Goal: Find specific page/section: Find specific page/section

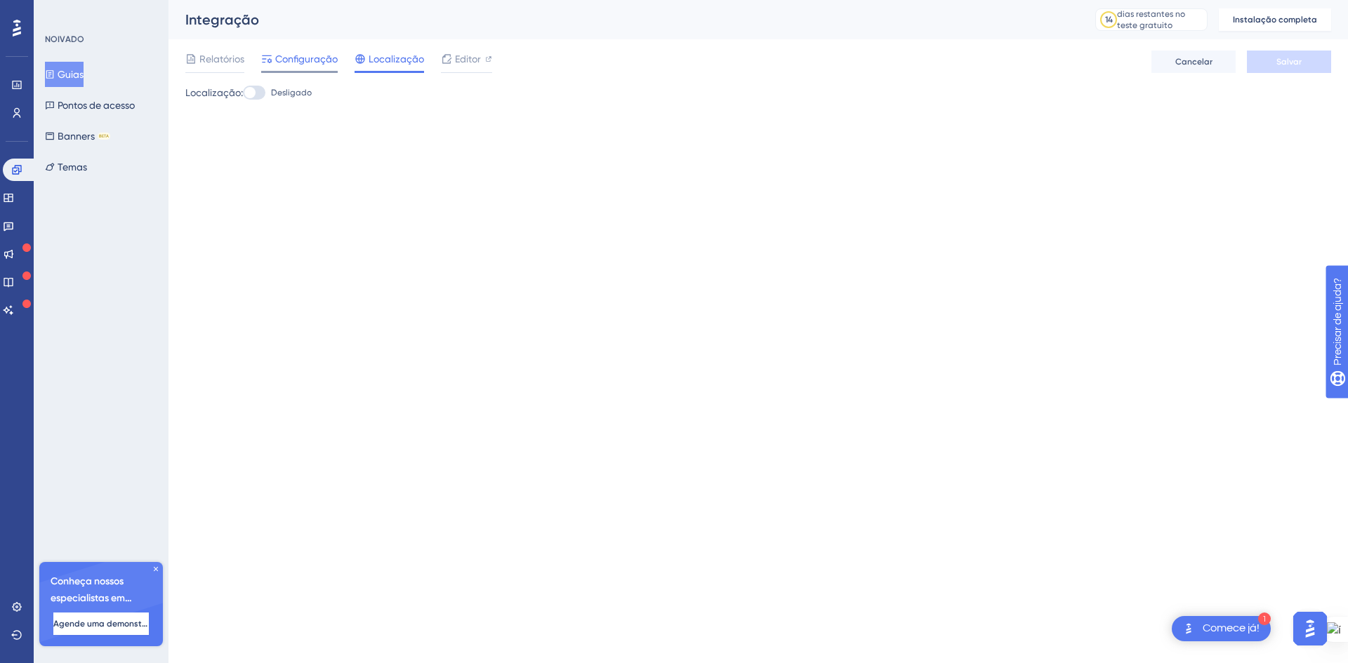
click at [296, 54] on font "Configuração" at bounding box center [306, 58] width 62 height 11
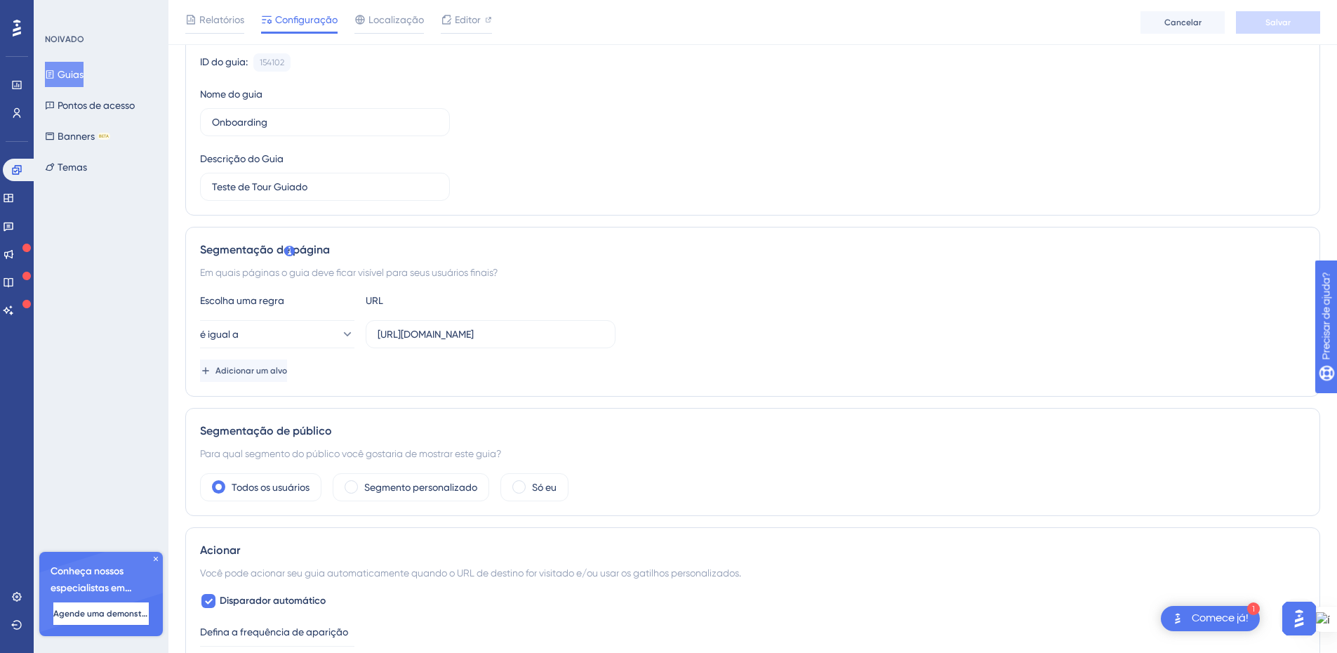
scroll to position [140, 0]
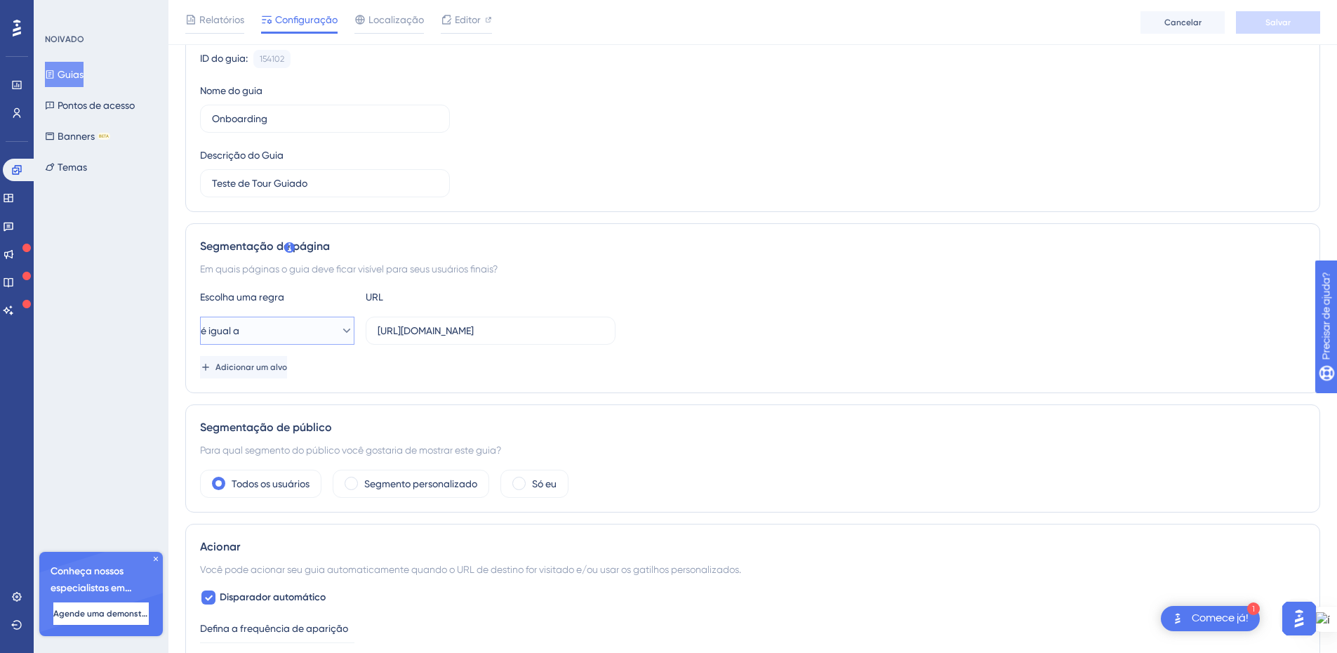
click at [340, 327] on icon at bounding box center [347, 331] width 14 height 14
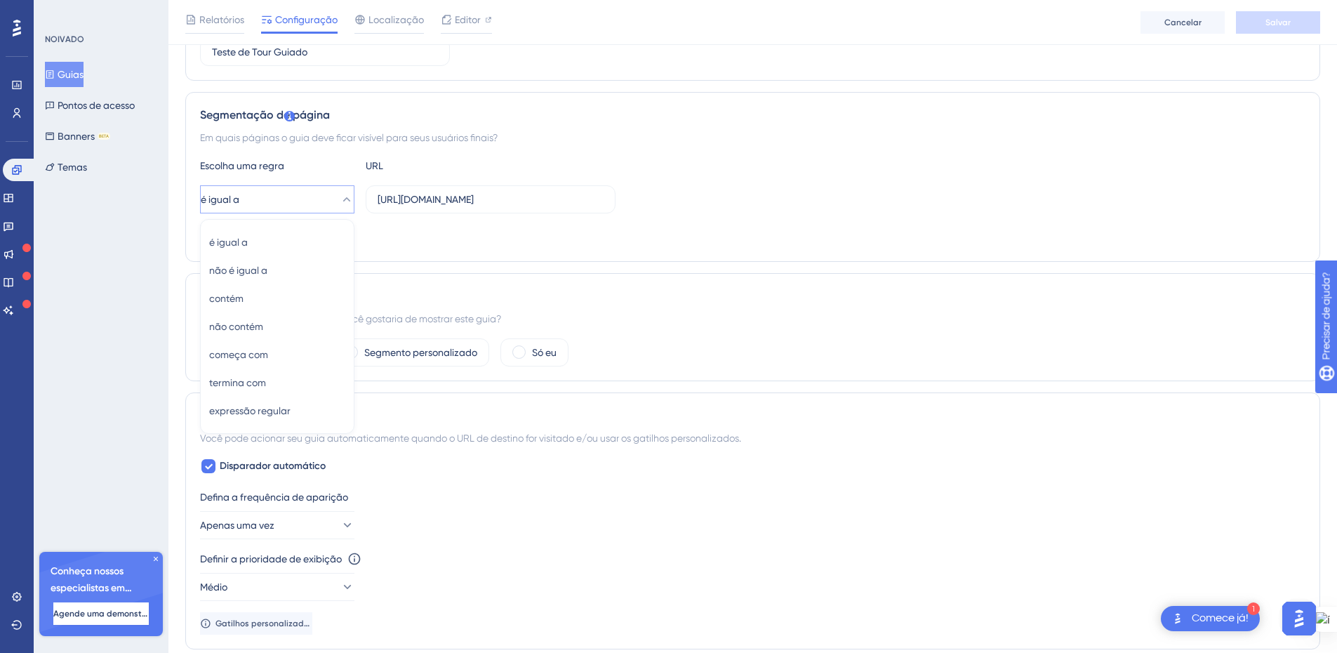
click at [834, 154] on div "Segmentação de página Em quais páginas o guia deve ficar visível para seus usuá…" at bounding box center [752, 177] width 1135 height 170
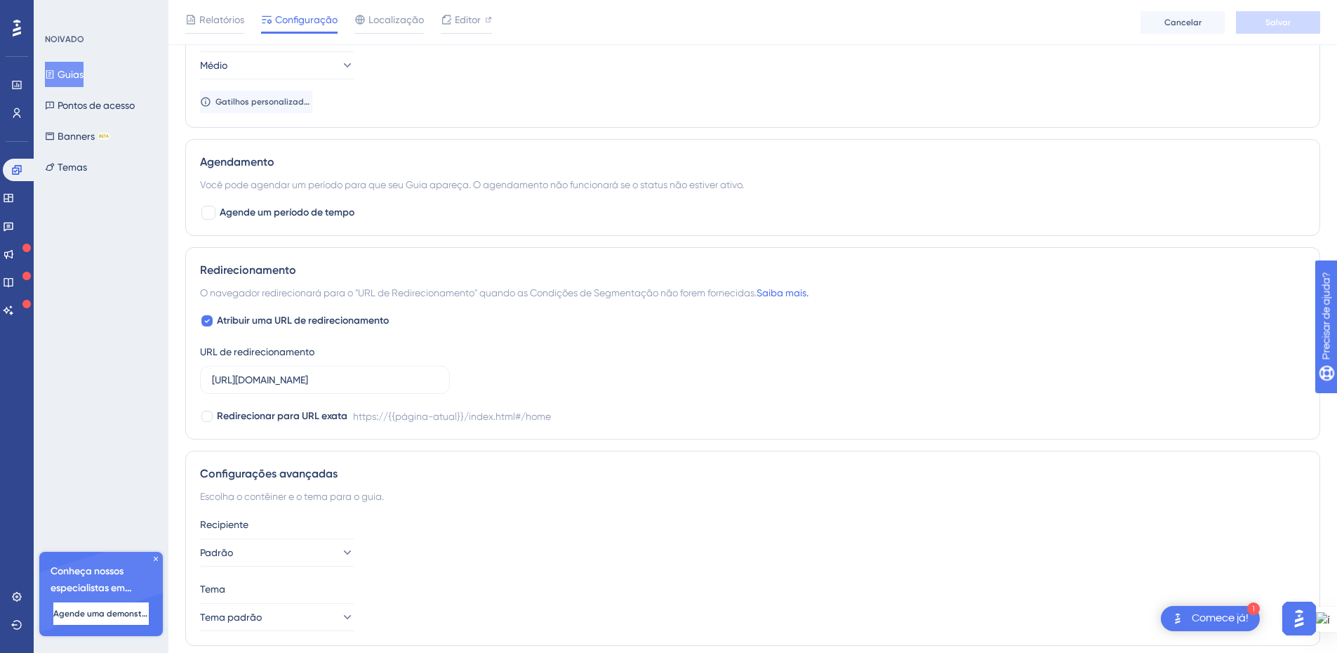
scroll to position [842, 0]
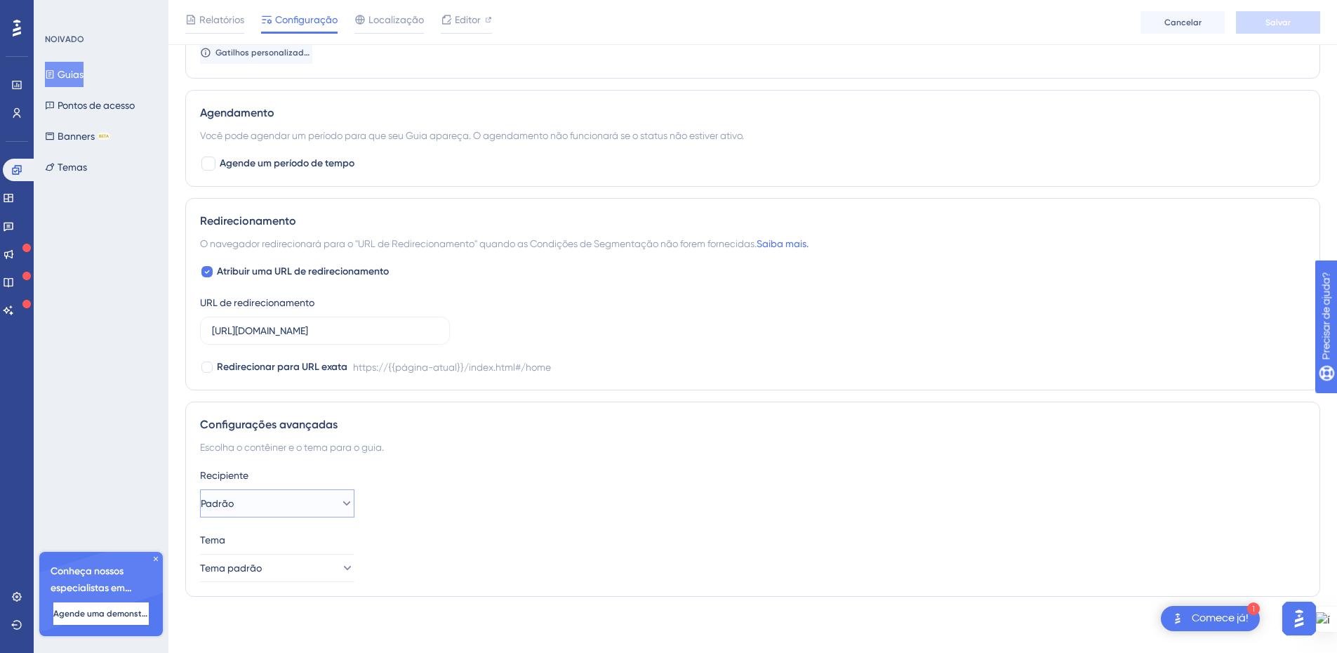
click at [340, 503] on icon at bounding box center [347, 503] width 14 height 14
click at [477, 477] on div "Recipiente" at bounding box center [753, 475] width 1106 height 17
click at [340, 564] on icon at bounding box center [347, 568] width 14 height 14
click at [501, 536] on div "Tema" at bounding box center [753, 539] width 1106 height 17
click at [217, 20] on font "Relatórios" at bounding box center [221, 19] width 45 height 11
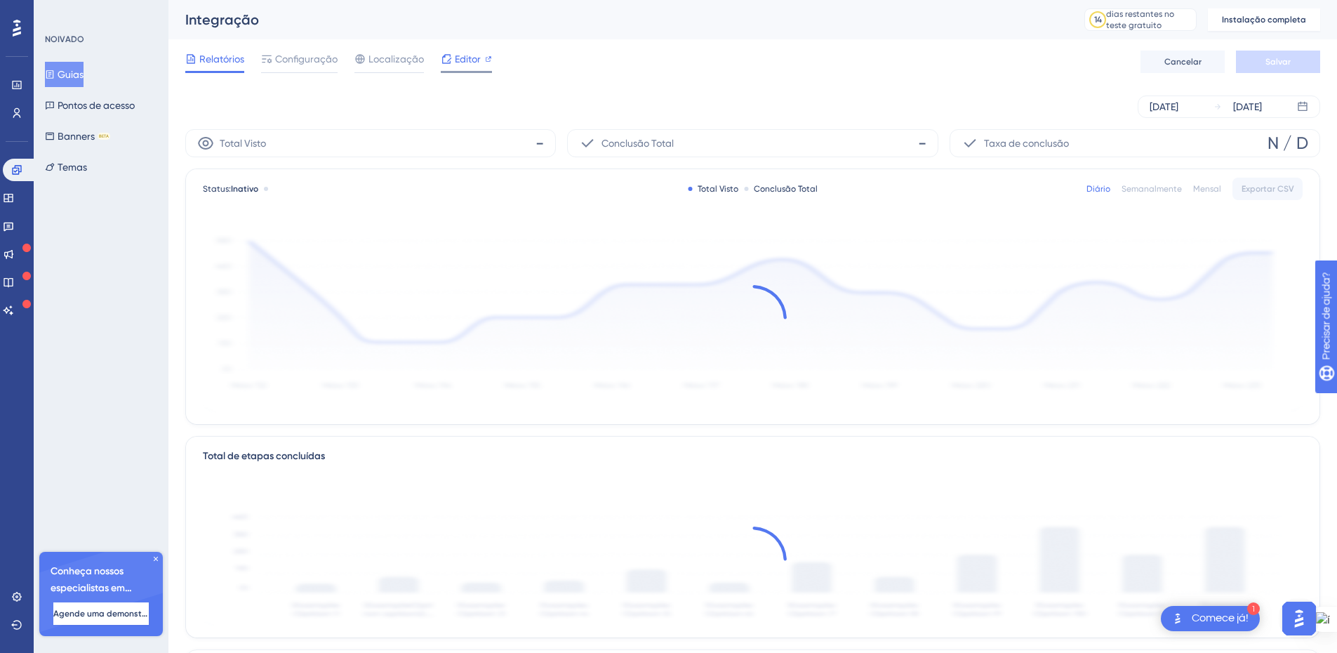
click at [471, 59] on font "Editor" at bounding box center [468, 58] width 26 height 11
